Goal: Go to known website: Access a specific website the user already knows

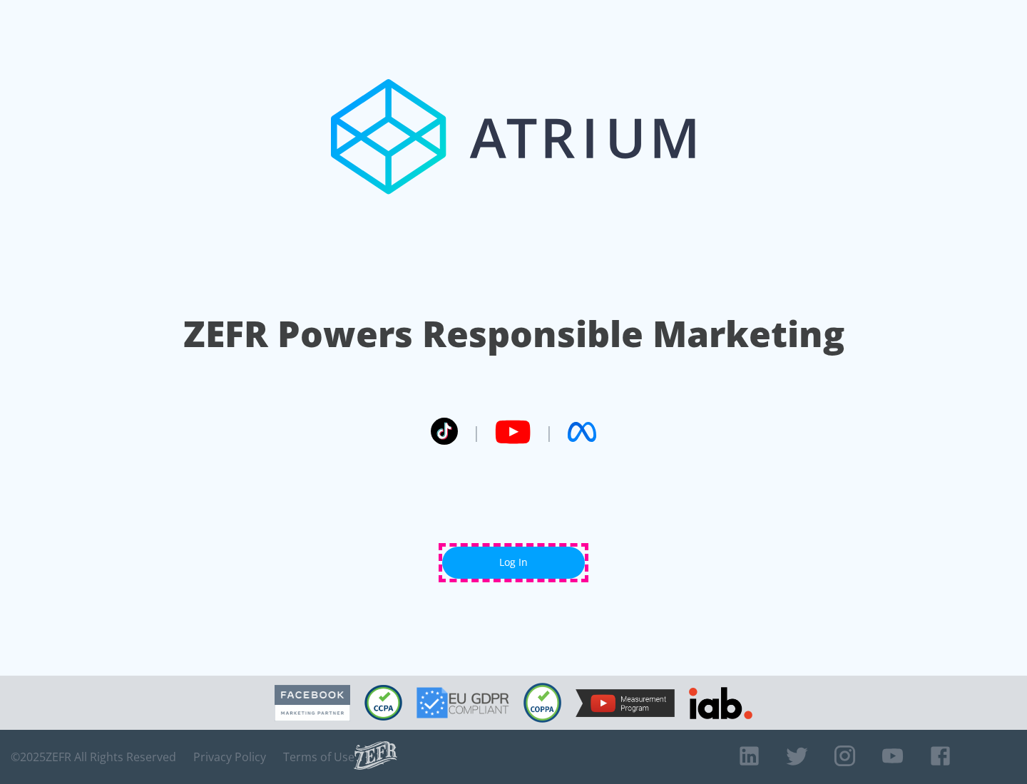
click at [513, 563] on link "Log In" at bounding box center [513, 563] width 143 height 32
